Goal: Book appointment/travel/reservation

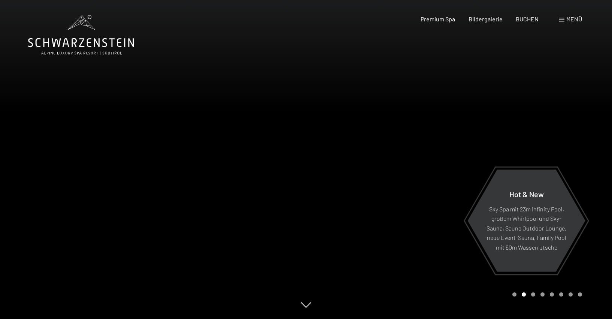
click at [562, 19] on span at bounding box center [561, 20] width 5 height 4
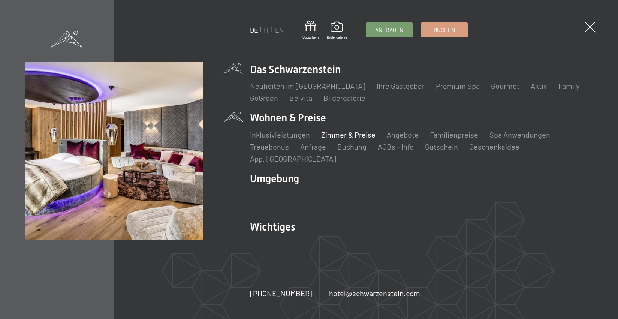
click at [347, 139] on link "Zimmer & Preise" at bounding box center [348, 134] width 54 height 9
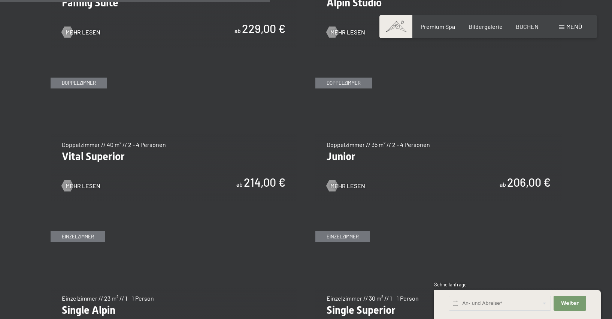
scroll to position [974, 0]
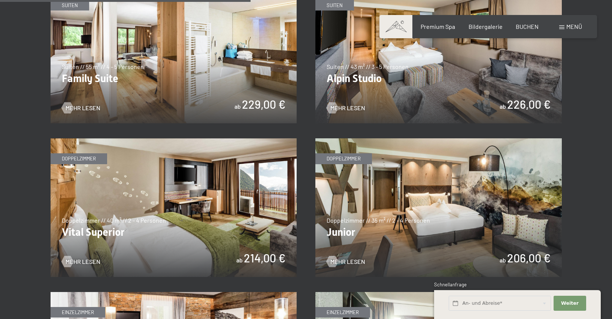
click at [352, 157] on img at bounding box center [438, 207] width 247 height 139
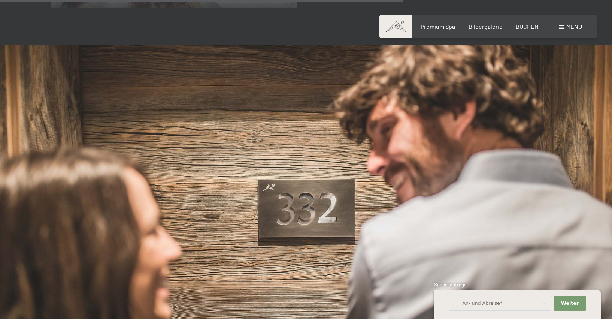
scroll to position [1587, 0]
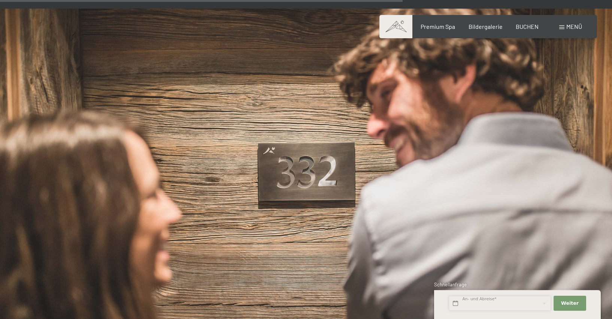
click at [514, 305] on input "text" at bounding box center [500, 303] width 102 height 15
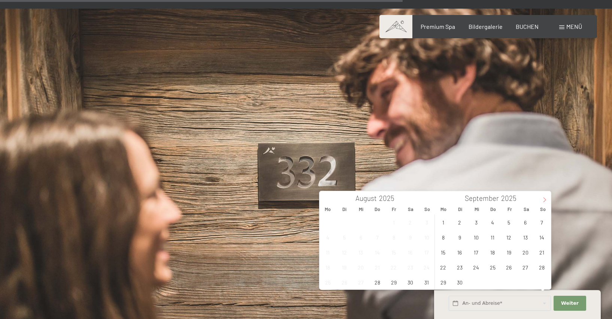
click at [545, 199] on icon at bounding box center [544, 199] width 5 height 5
click at [475, 223] on span "1" at bounding box center [476, 222] width 15 height 15
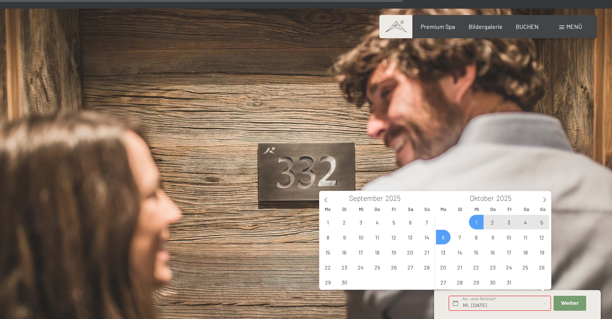
click at [441, 239] on span "6" at bounding box center [443, 237] width 15 height 15
type input "Mi. 01.10.2025 - Mo. 06.10.2025"
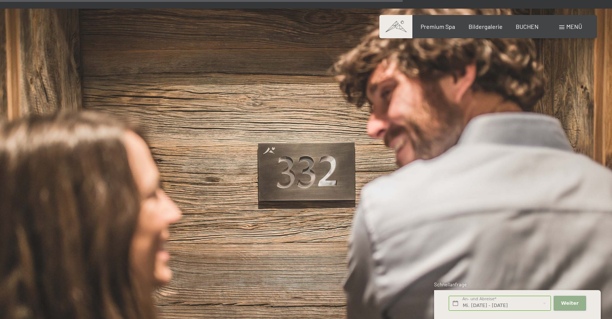
click at [570, 303] on span "Weiter" at bounding box center [570, 303] width 18 height 7
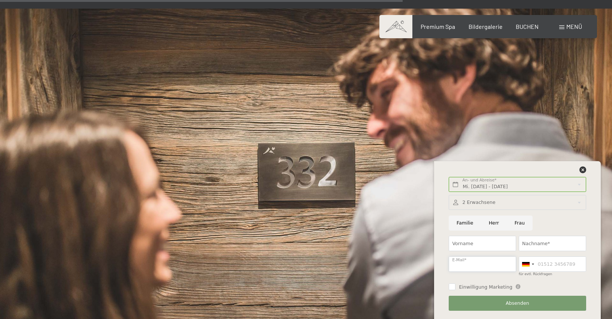
click at [473, 265] on input "E-Mail*" at bounding box center [482, 263] width 67 height 15
type input "sepp.haecki@gmail.com"
type input "sepp"
type input "Häcki"
type input "0793408564"
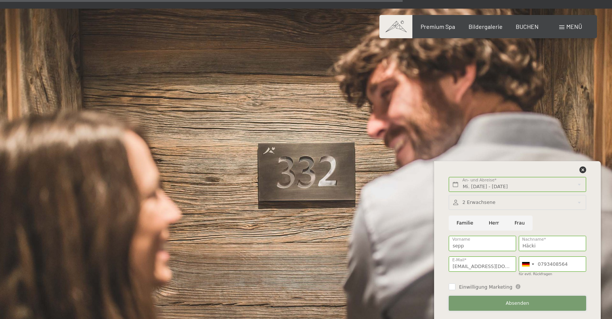
click at [514, 302] on span "Absenden" at bounding box center [518, 303] width 24 height 7
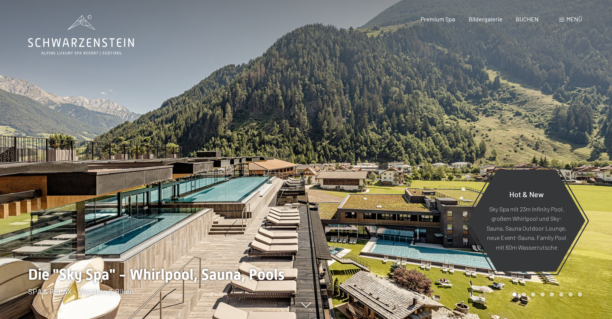
click at [563, 19] on span at bounding box center [561, 20] width 5 height 4
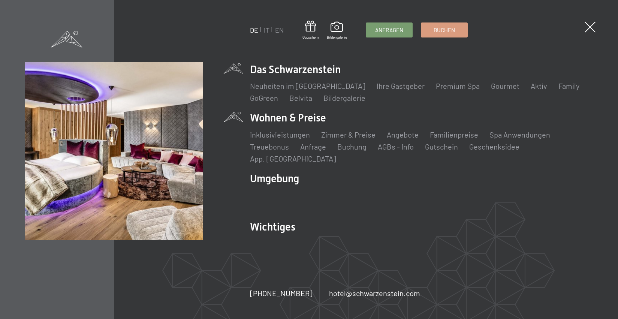
click at [302, 126] on li "Wohnen & Preise Inklusivleistungen Zimmer & Preise Liste Angebote Liste Familie…" at bounding box center [421, 137] width 343 height 53
click at [345, 139] on link "Zimmer & Preise" at bounding box center [348, 134] width 54 height 9
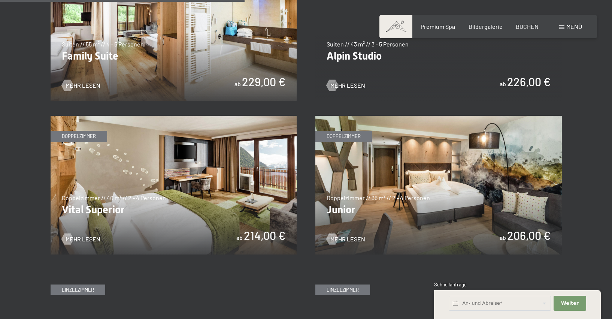
scroll to position [1087, 0]
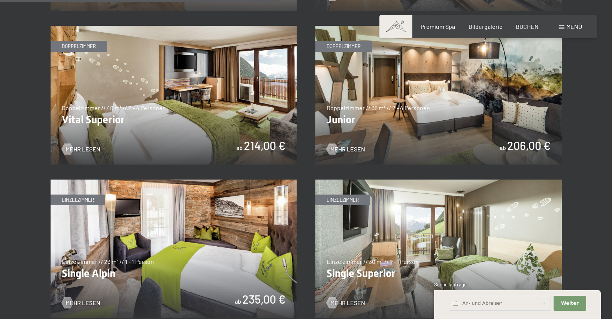
click at [253, 121] on img at bounding box center [174, 95] width 247 height 139
click at [428, 117] on img at bounding box center [438, 95] width 247 height 139
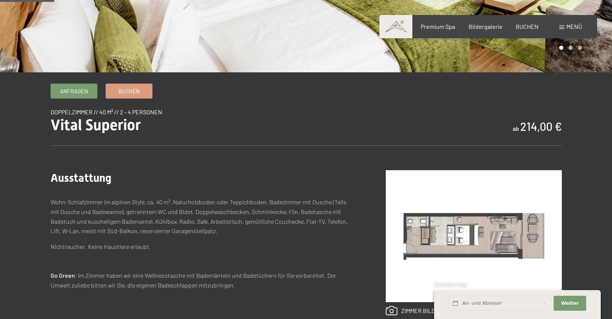
scroll to position [37, 0]
